Goal: Task Accomplishment & Management: Complete application form

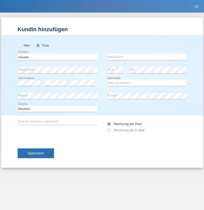
type input "mirvete"
click at [146, 57] on input "text" at bounding box center [146, 57] width 79 height 6
type input "avdiji"
select select "AL"
select select "C"
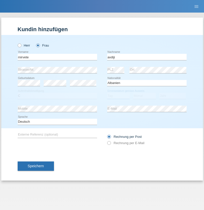
select select "06"
select select "1998"
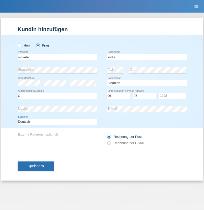
select select "en"
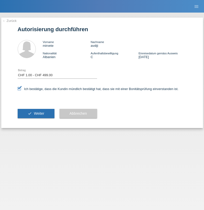
select select "1"
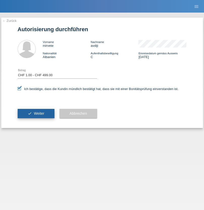
click at [36, 113] on span "Weiter" at bounding box center [39, 113] width 10 height 4
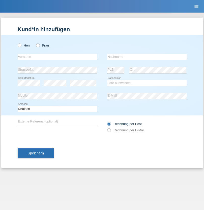
radio input "true"
click at [57, 57] on input "text" at bounding box center [57, 57] width 79 height 6
type input "Mohamed"
click at [146, 57] on input "text" at bounding box center [146, 57] width 79 height 6
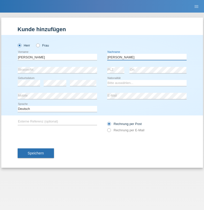
type input "Mohamed"
select select "SY"
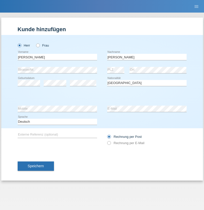
select select "C"
select select "21"
select select "12"
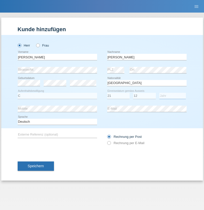
select select "2013"
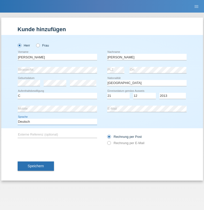
select select "en"
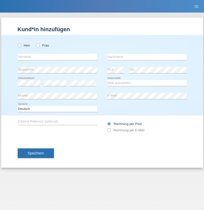
radio input "true"
click at [57, 57] on input "text" at bounding box center [57, 57] width 79 height 6
type input "David"
click at [146, 57] on input "text" at bounding box center [146, 57] width 79 height 6
type input "Senn"
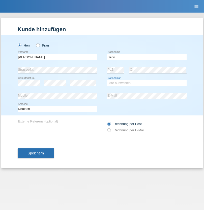
select select "CH"
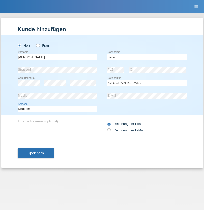
select select "en"
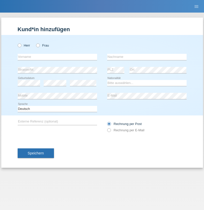
radio input "true"
click at [57, 57] on input "text" at bounding box center [57, 57] width 79 height 6
type input "Falcone"
click at [146, 57] on input "text" at bounding box center [146, 57] width 79 height 6
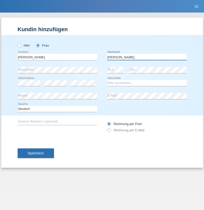
type input "[PERSON_NAME]"
select select "CH"
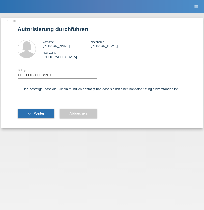
select select "1"
checkbox input "true"
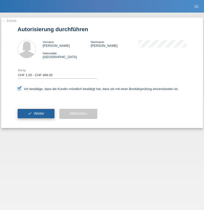
click at [36, 113] on span "Weiter" at bounding box center [39, 113] width 10 height 4
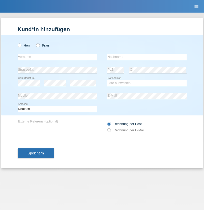
radio input "true"
click at [57, 57] on input "text" at bounding box center [57, 57] width 79 height 6
type input "firat"
click at [146, 57] on input "text" at bounding box center [146, 57] width 79 height 6
type input "kara"
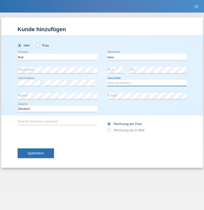
select select "CH"
radio input "true"
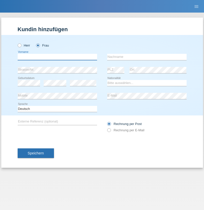
click at [57, 57] on input "text" at bounding box center [57, 57] width 79 height 6
type input "[PERSON_NAME]"
click at [146, 57] on input "text" at bounding box center [146, 57] width 79 height 6
type input "Dössegger"
select select "CH"
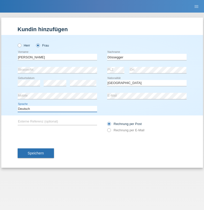
select select "en"
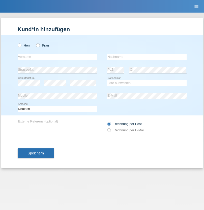
radio input "true"
click at [57, 57] on input "text" at bounding box center [57, 57] width 79 height 6
type input "Senije"
click at [146, 57] on input "text" at bounding box center [146, 57] width 79 height 6
type input "Rama"
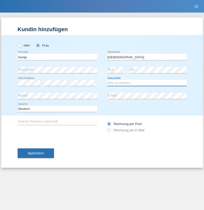
select select "CH"
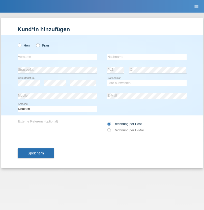
radio input "true"
click at [57, 57] on input "text" at bounding box center [57, 57] width 79 height 6
type input "[PERSON_NAME]"
click at [146, 57] on input "text" at bounding box center [146, 57] width 79 height 6
type input "Priestley"
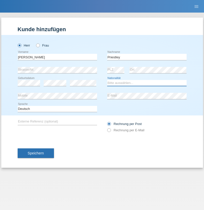
select select "CH"
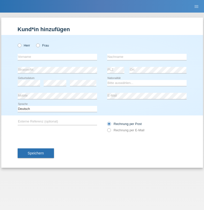
radio input "true"
click at [57, 57] on input "text" at bounding box center [57, 57] width 79 height 6
type input "Francesco"
click at [146, 57] on input "text" at bounding box center [146, 57] width 79 height 6
type input "Fortugno"
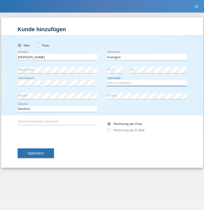
select select "IT"
select select "C"
select select "09"
select select "08"
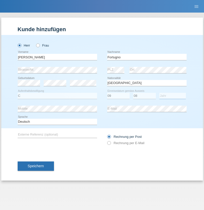
select select "2006"
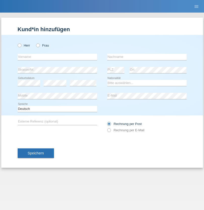
radio input "true"
click at [57, 57] on input "text" at bounding box center [57, 57] width 79 height 6
type input "Farkash"
click at [146, 57] on input "text" at bounding box center [146, 57] width 79 height 6
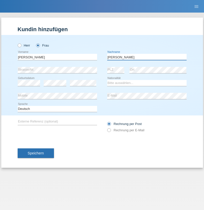
type input "Yolana"
select select "UA"
select select "C"
select select "23"
select select "10"
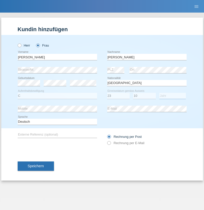
select select "2021"
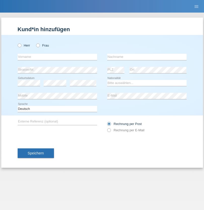
radio input "true"
click at [57, 57] on input "text" at bounding box center [57, 57] width 79 height 6
type input "Nuria"
click at [146, 57] on input "text" at bounding box center [146, 57] width 79 height 6
type input "D'Antino"
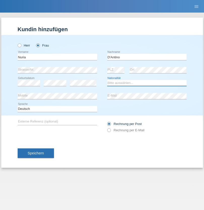
select select "CH"
